Goal: Information Seeking & Learning: Find specific page/section

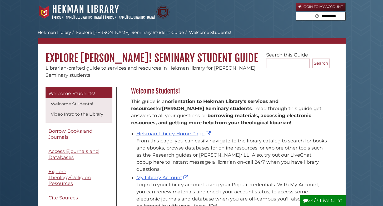
scroll to position [78, 201]
click at [149, 134] on link "Hekman Library Home Page" at bounding box center [173, 134] width 75 height 6
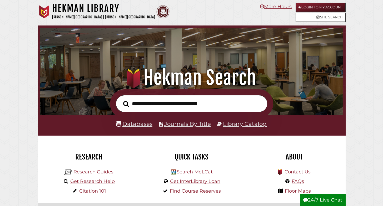
scroll to position [100, 300]
type input "**********"
click at [126, 104] on button "Search" at bounding box center [125, 103] width 11 height 9
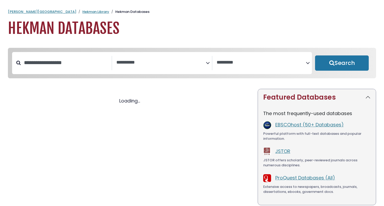
select select "Database Subject Filter"
select select "Database Vendors Filter"
select select "Database Subject Filter"
select select "Database Vendors Filter"
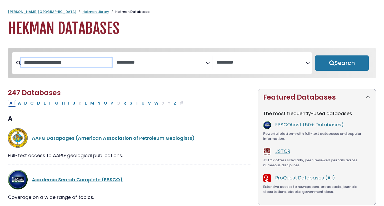
click at [62, 60] on input "Search database by title or keyword" at bounding box center [66, 62] width 91 height 9
type input "****"
click at [342, 63] on button "Search" at bounding box center [342, 62] width 54 height 15
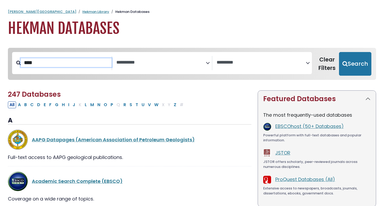
select select "Database Subject Filter"
select select "Database Vendors Filter"
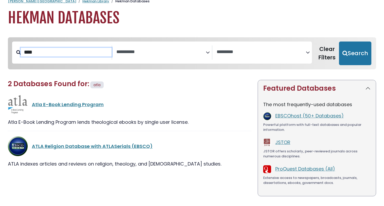
scroll to position [26, 0]
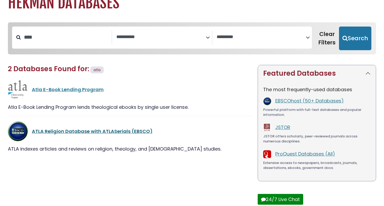
click at [94, 130] on link "ATLA Religion Database with ATLASerials (EBSCO)" at bounding box center [92, 131] width 121 height 7
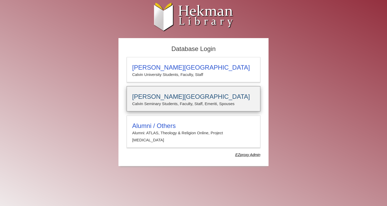
click at [169, 92] on div "Calvin Theological Seminary Calvin Seminary Students, Faculty, Staff, Emeriti, …" at bounding box center [194, 98] width 134 height 25
